Goal: Task Accomplishment & Management: Complete application form

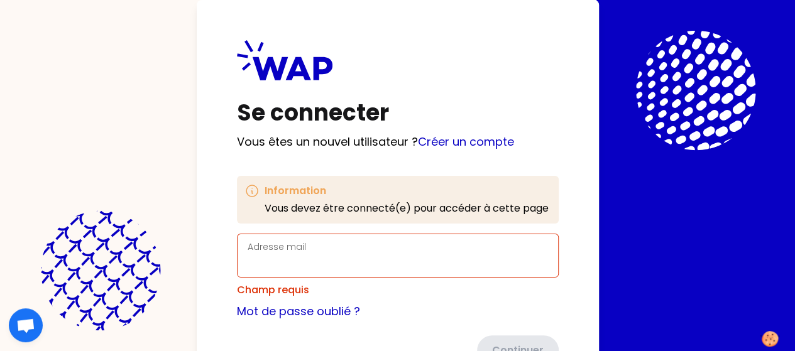
drag, startPoint x: 0, startPoint y: 0, endPoint x: 129, endPoint y: 263, distance: 293.3
click at [247, 263] on input "Adresse mail" at bounding box center [397, 263] width 300 height 18
type input "[EMAIL_ADDRESS][DOMAIN_NAME]"
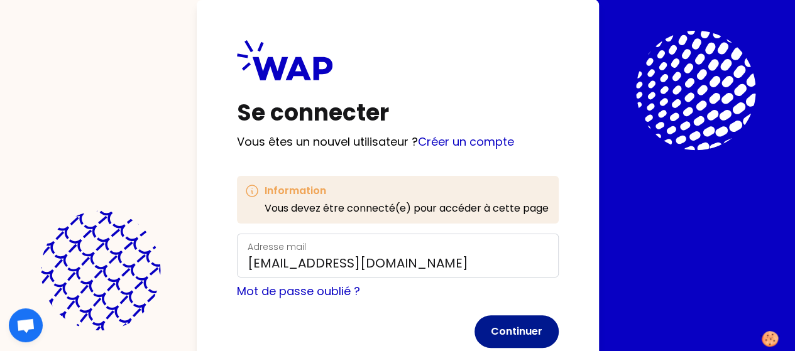
click at [474, 329] on button "Continuer" at bounding box center [516, 331] width 84 height 33
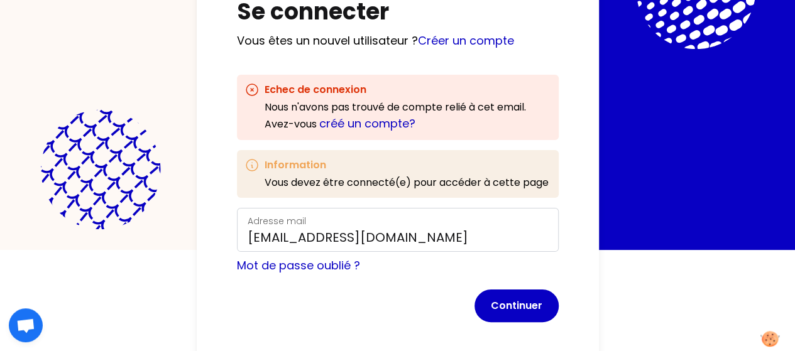
scroll to position [107, 0]
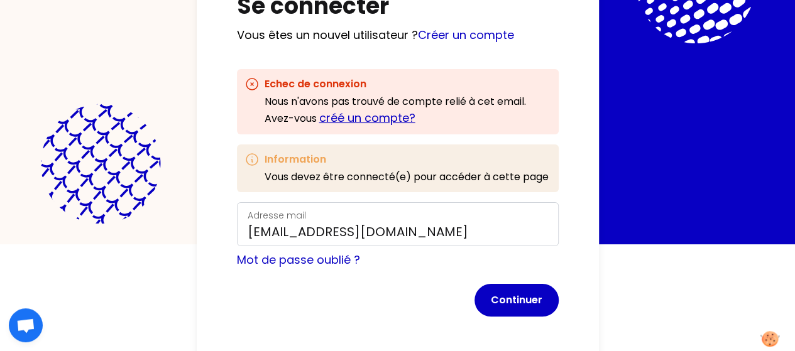
drag, startPoint x: 183, startPoint y: 119, endPoint x: 177, endPoint y: 110, distance: 10.8
click at [319, 110] on link "créé un compte?" at bounding box center [367, 118] width 96 height 16
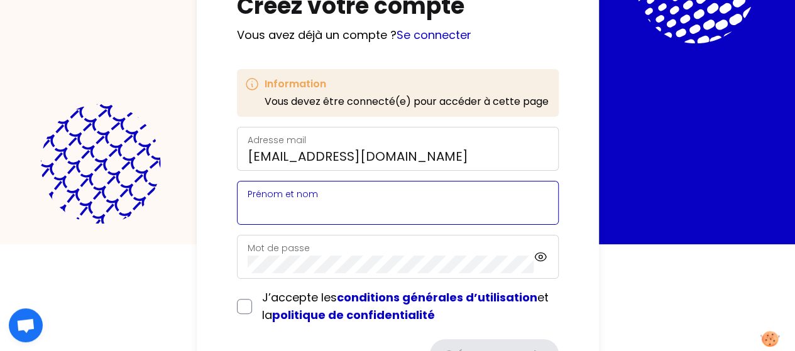
click at [247, 202] on input "Prénom et nom" at bounding box center [397, 211] width 300 height 18
type input "m"
type input "[PERSON_NAME]"
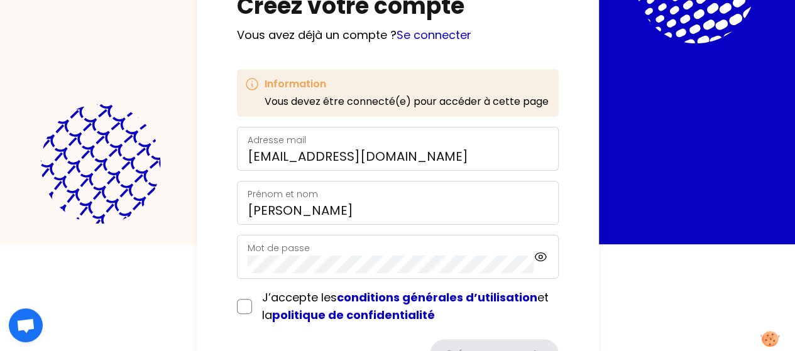
click at [0, 237] on div "Créez votre compte Vous avez déjà un compte ? Se connecter Information Vous dev…" at bounding box center [397, 68] width 795 height 351
click at [535, 253] on icon at bounding box center [540, 257] width 11 height 8
click at [237, 308] on div "J’accepte les conditions générales d’utilisation et la politique de confidentia…" at bounding box center [398, 306] width 322 height 35
drag, startPoint x: 90, startPoint y: 308, endPoint x: 102, endPoint y: 308, distance: 12.0
click at [237, 308] on div "J’accepte les conditions générales d’utilisation et la politique de confidentia…" at bounding box center [398, 306] width 322 height 35
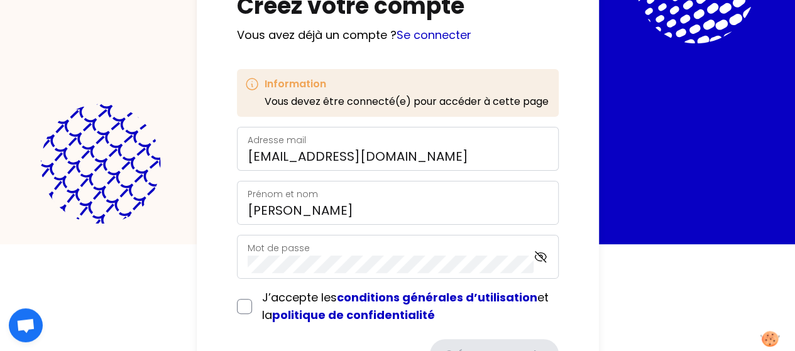
click at [237, 307] on div "J’accepte les conditions générales d’utilisation et la politique de confidentia…" at bounding box center [398, 306] width 322 height 35
click at [237, 308] on input "checkbox" at bounding box center [244, 306] width 15 height 15
checkbox input "true"
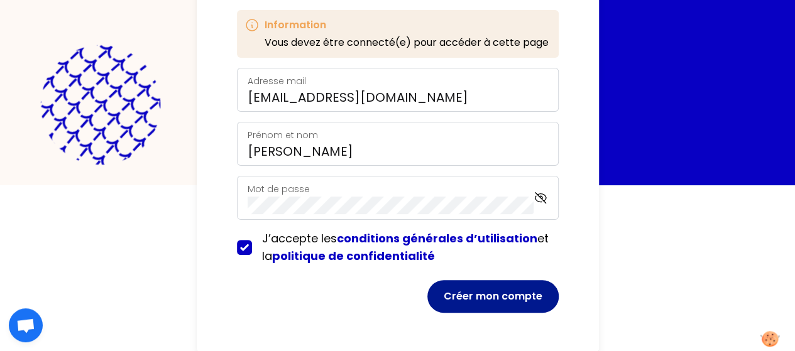
click at [427, 288] on button "Créer mon compte" at bounding box center [492, 296] width 131 height 33
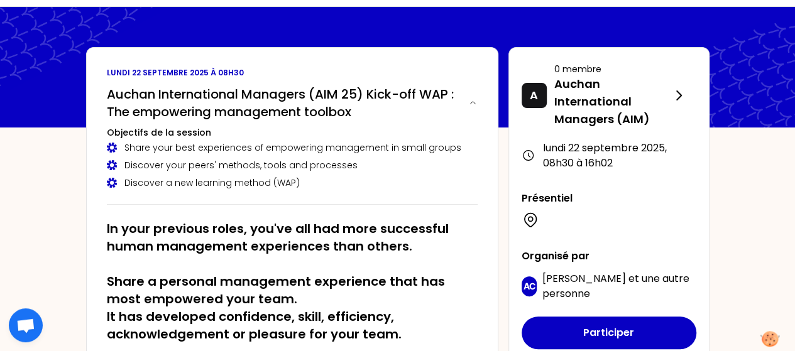
scroll to position [16, 0]
